Goal: Task Accomplishment & Management: Manage account settings

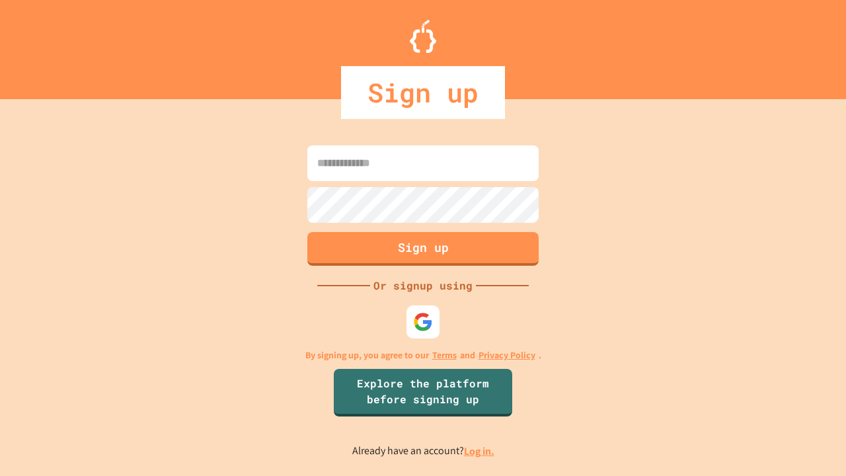
click at [480, 451] on link "Log in." at bounding box center [479, 451] width 30 height 14
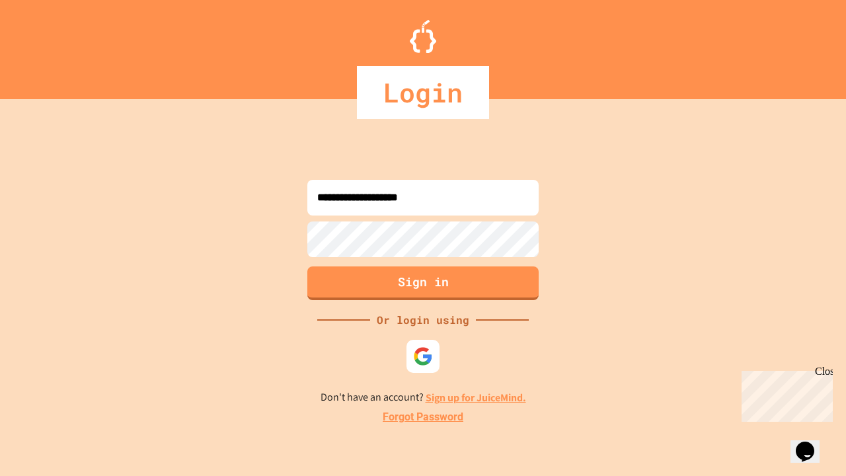
type input "**********"
